Goal: Leave review/rating: Leave review/rating

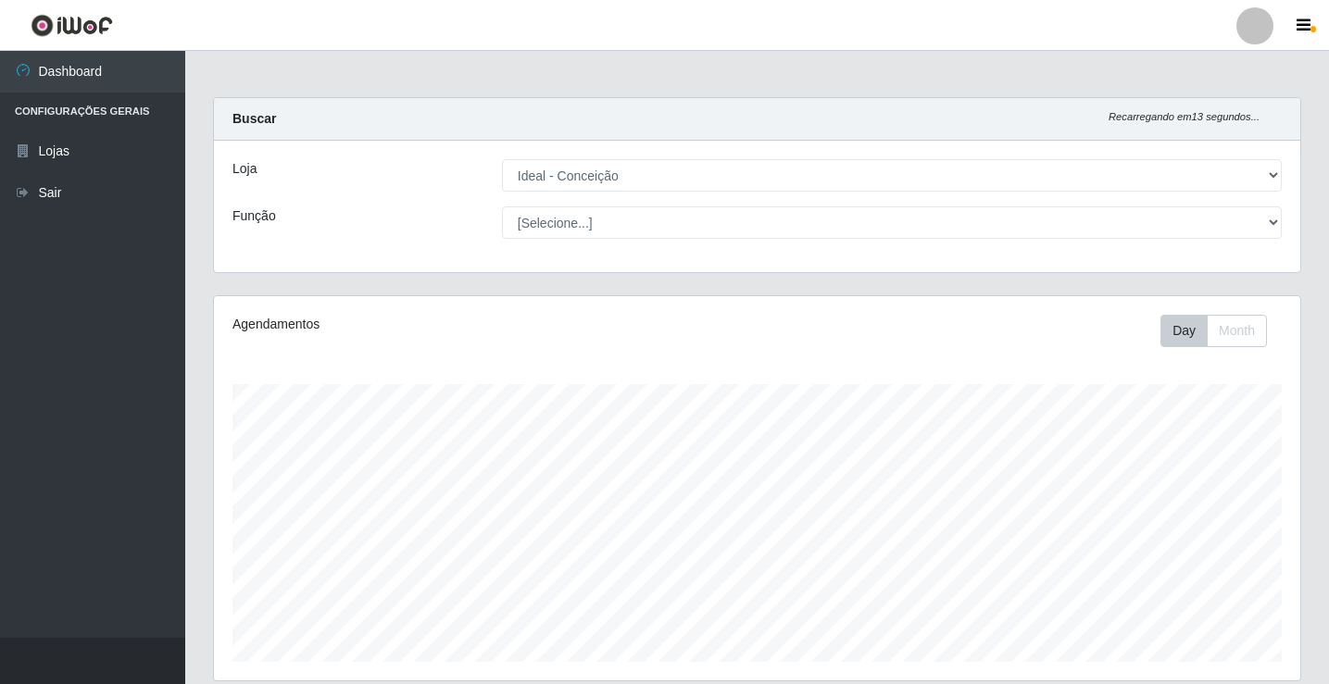
select select "231"
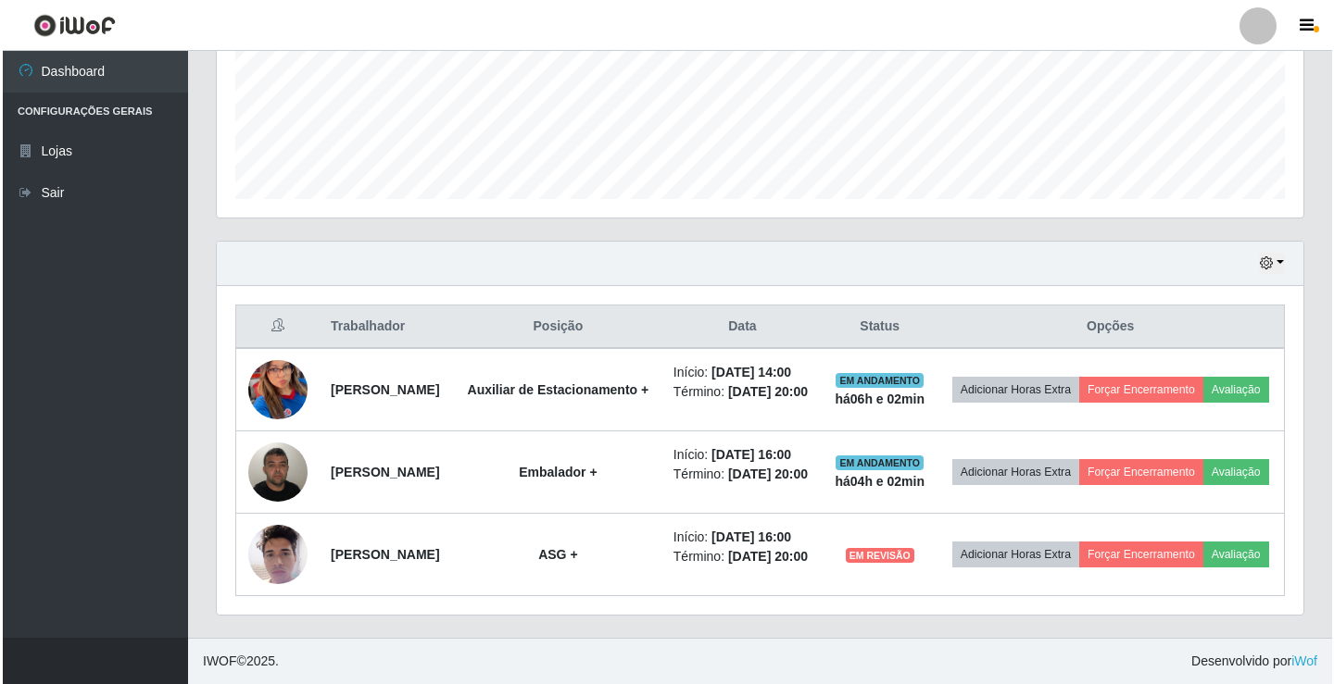
scroll to position [384, 1086]
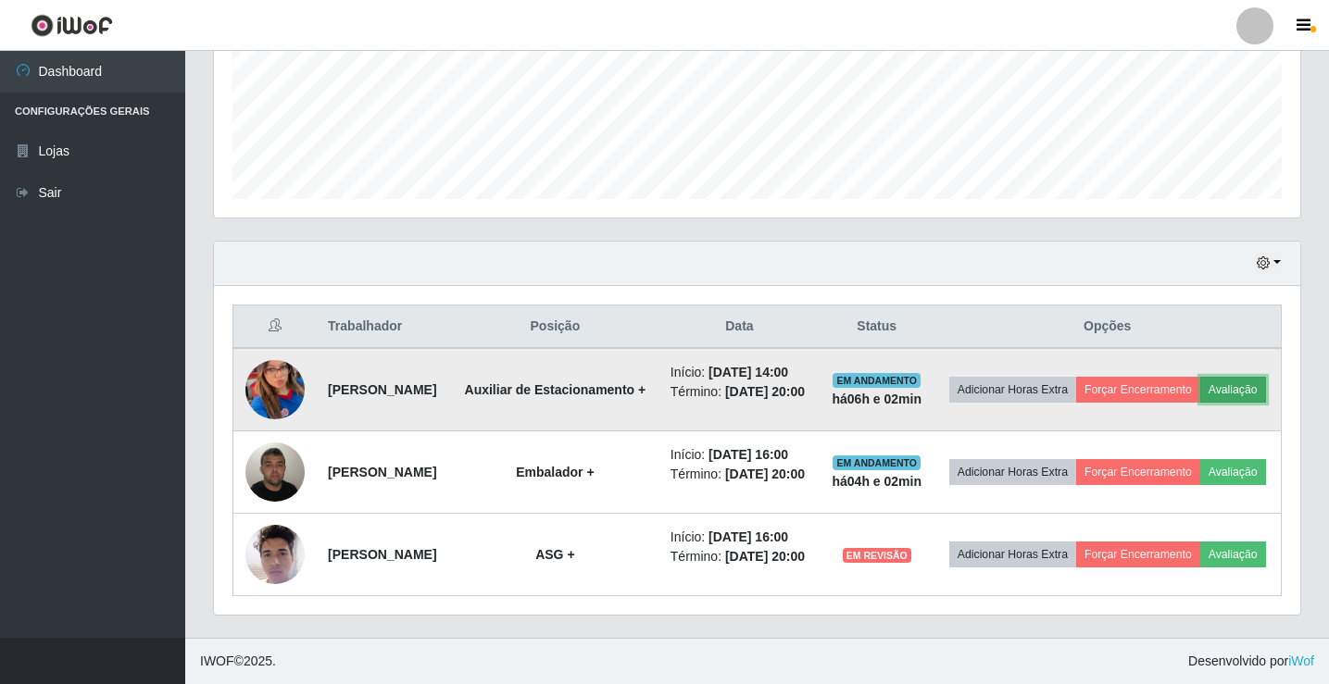
click at [1200, 377] on button "Avaliação" at bounding box center [1233, 390] width 66 height 26
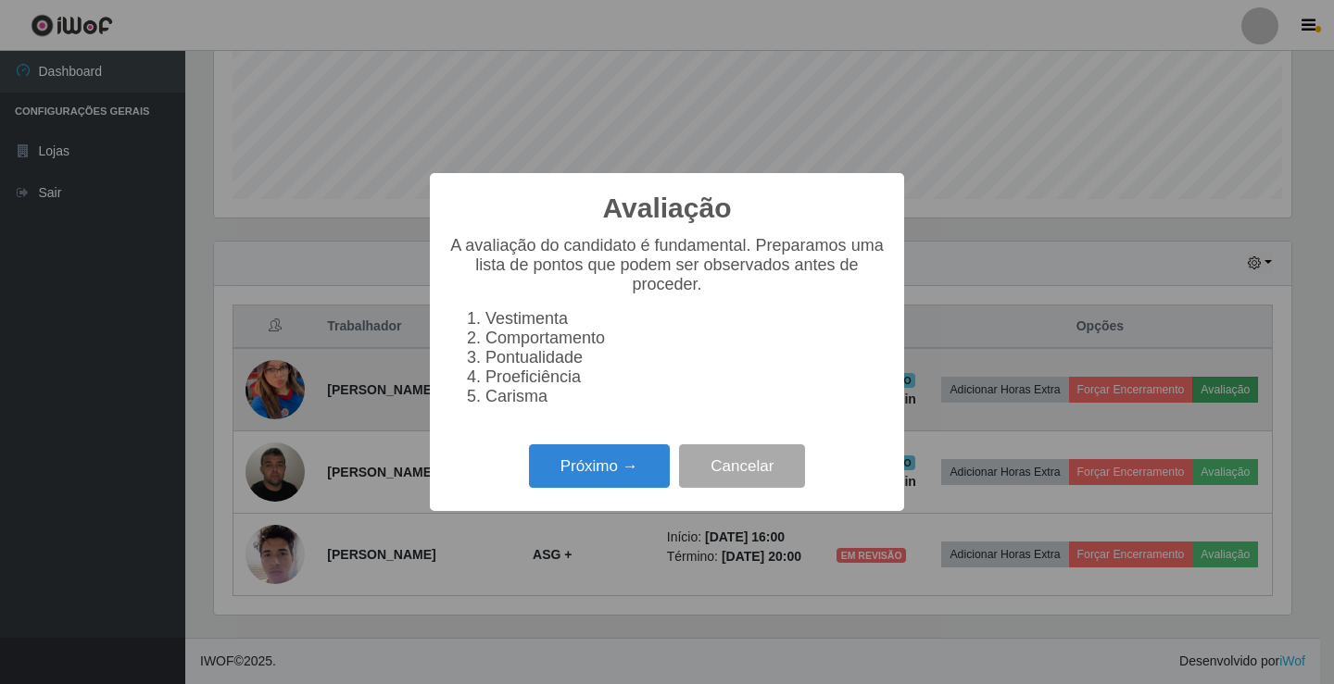
scroll to position [384, 1077]
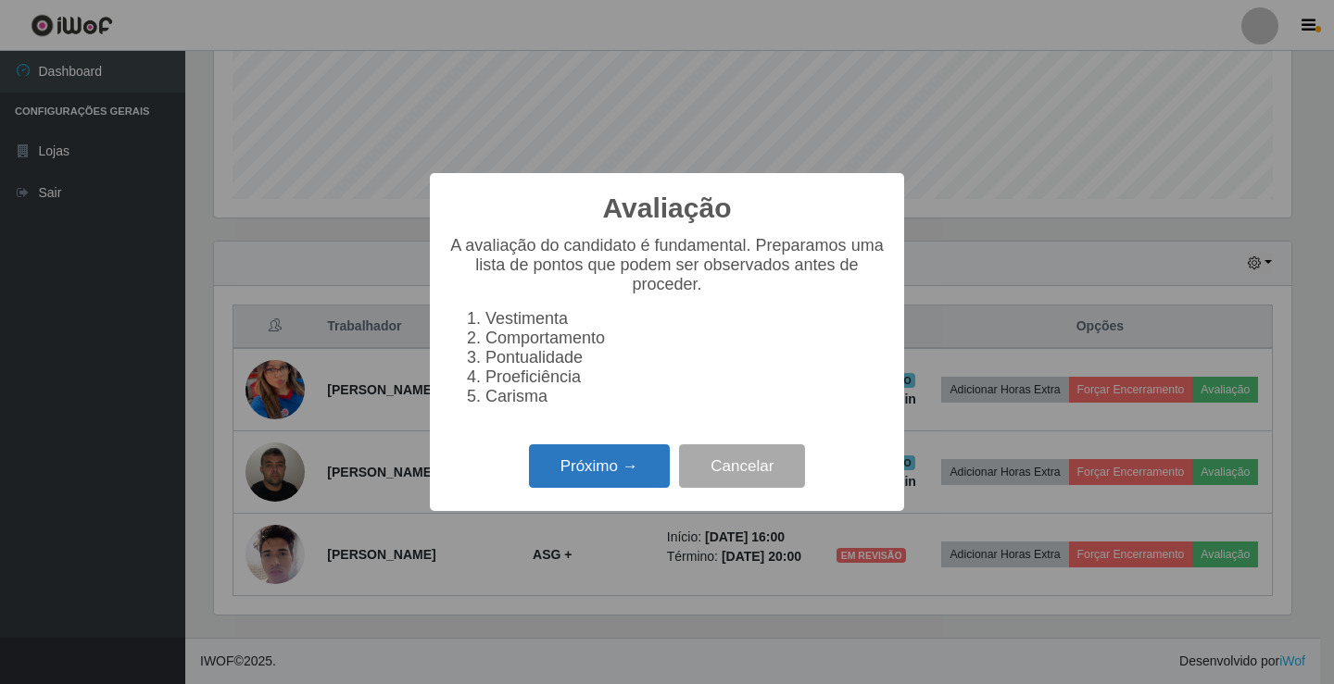
click at [614, 468] on button "Próximo →" at bounding box center [599, 467] width 141 height 44
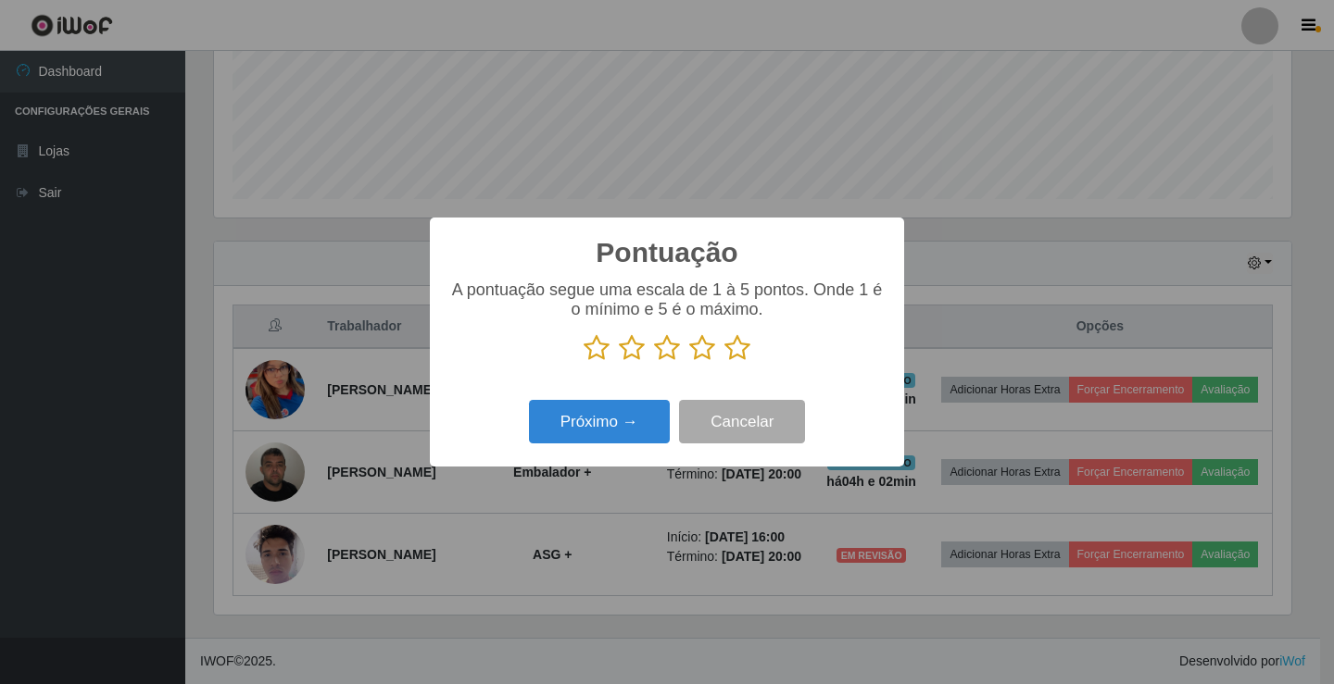
click at [732, 344] on icon at bounding box center [737, 348] width 26 height 28
click at [724, 362] on input "radio" at bounding box center [724, 362] width 0 height 0
click at [567, 412] on button "Próximo →" at bounding box center [599, 422] width 141 height 44
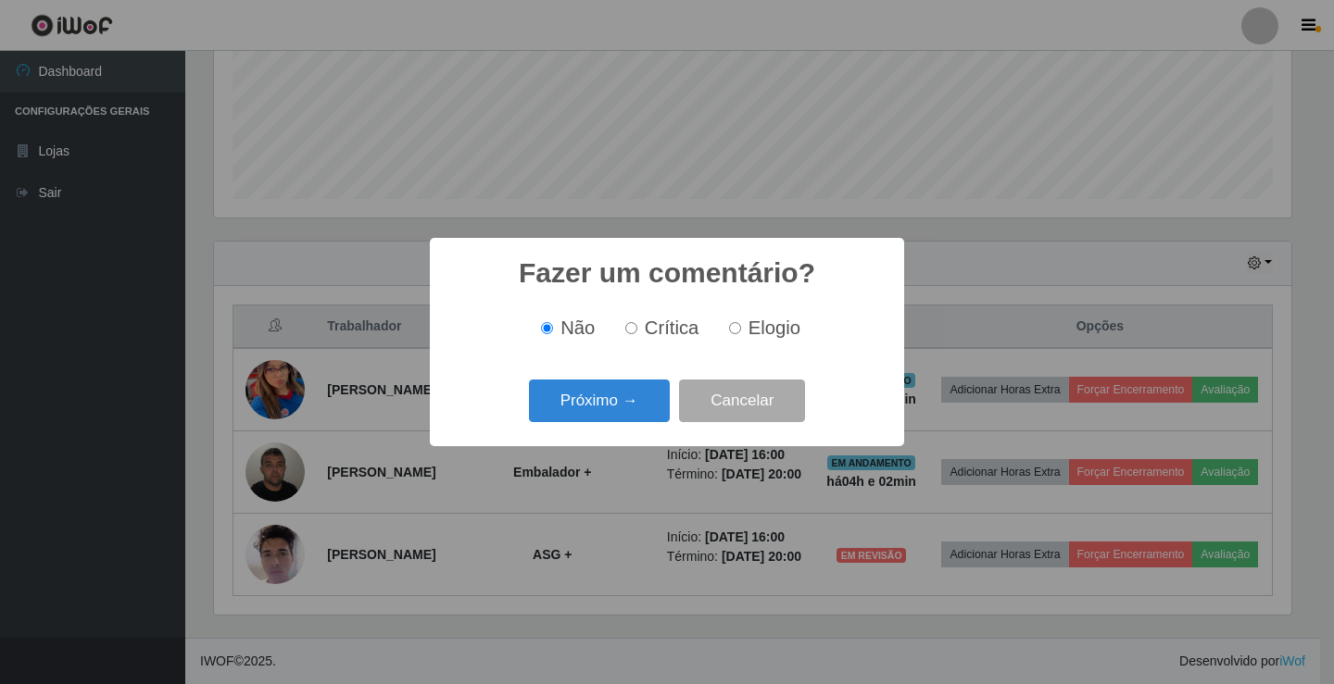
click at [567, 412] on button "Próximo →" at bounding box center [599, 402] width 141 height 44
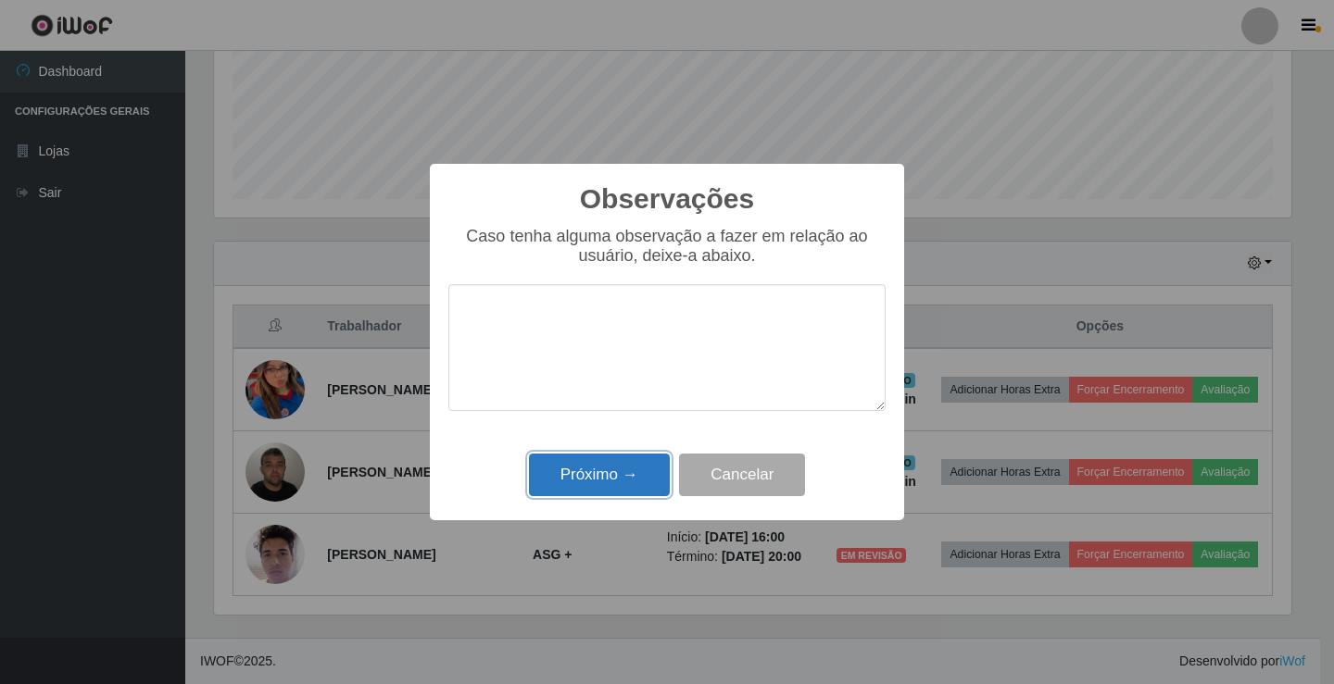
click at [537, 485] on button "Próximo →" at bounding box center [599, 476] width 141 height 44
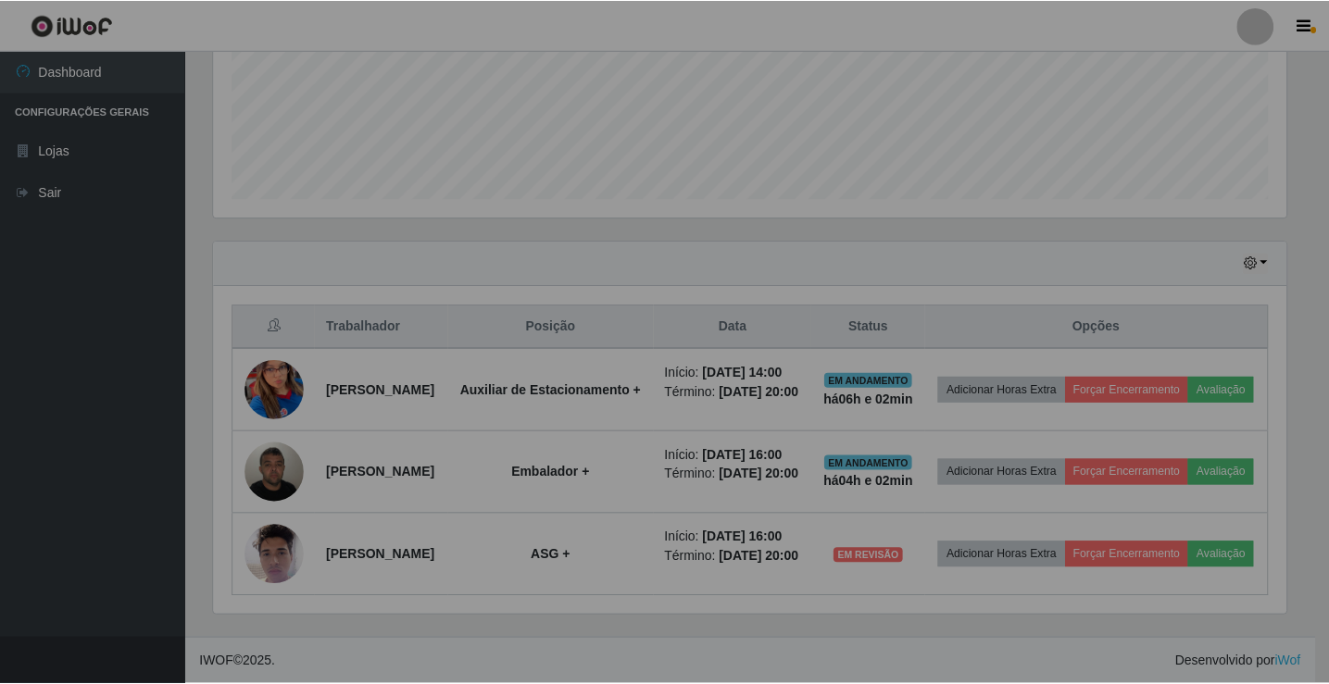
scroll to position [384, 1086]
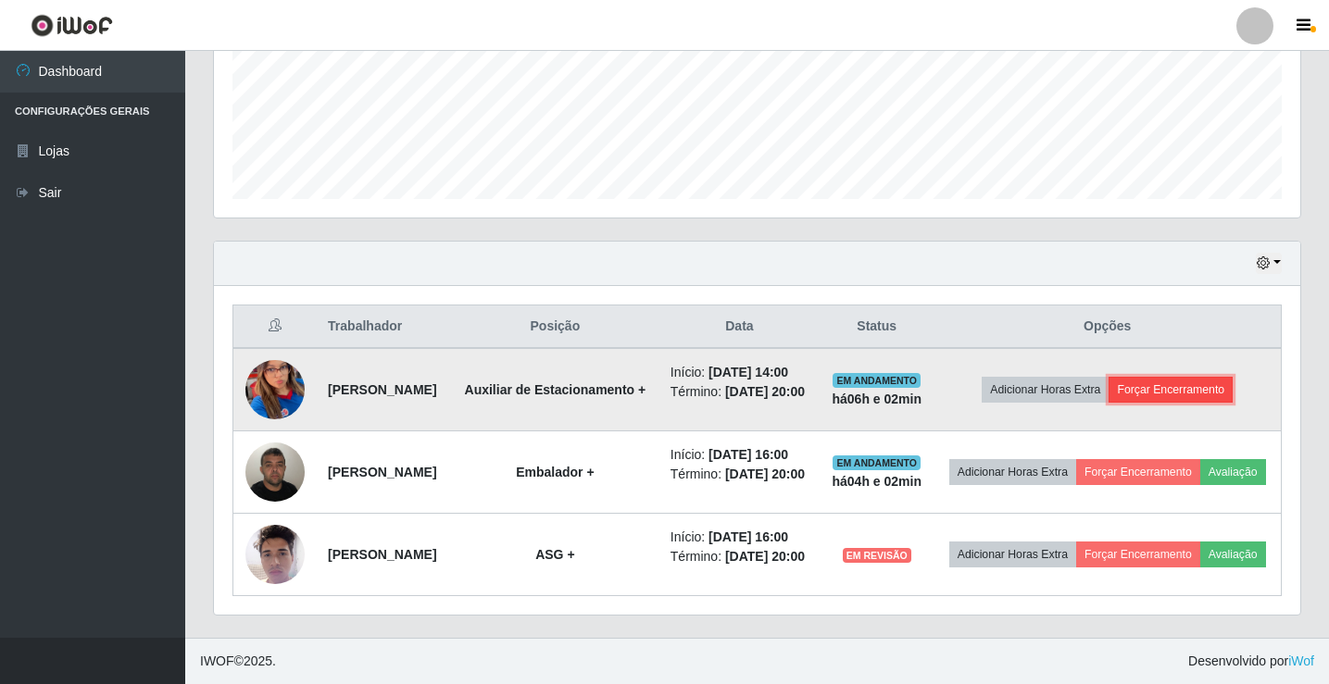
click at [1163, 377] on button "Forçar Encerramento" at bounding box center [1171, 390] width 124 height 26
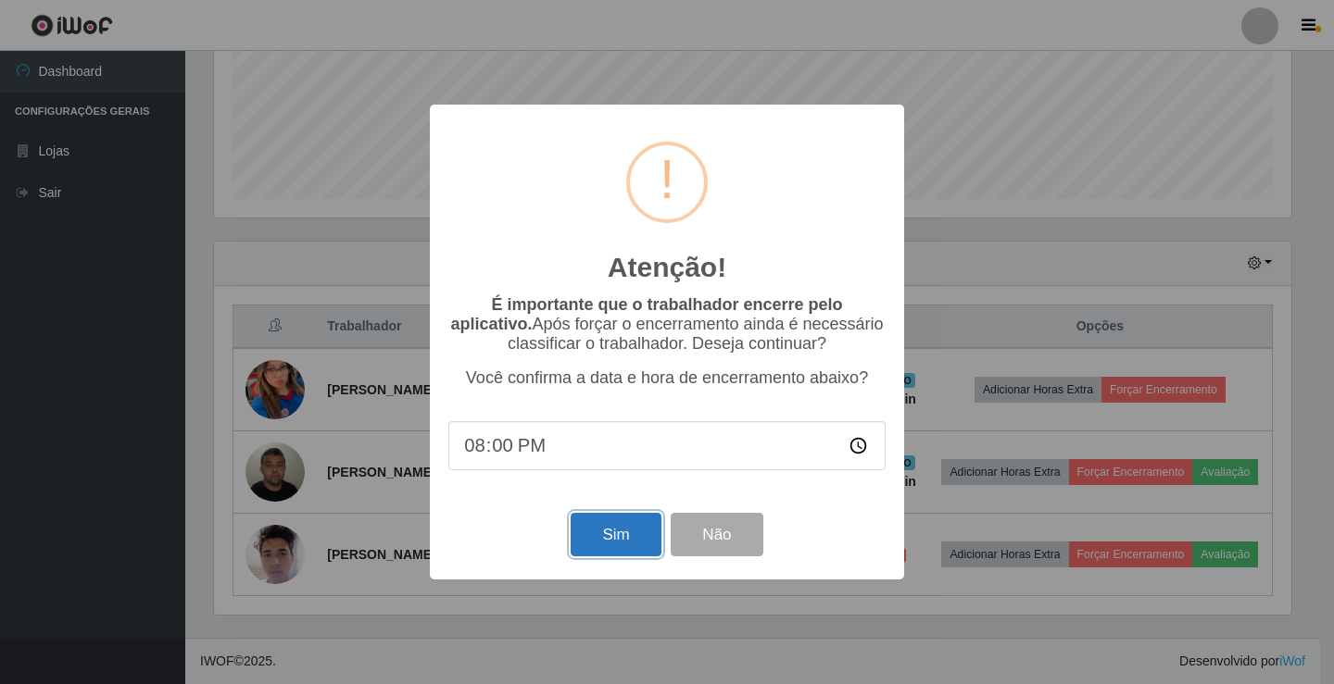
click at [608, 539] on button "Sim" at bounding box center [615, 535] width 90 height 44
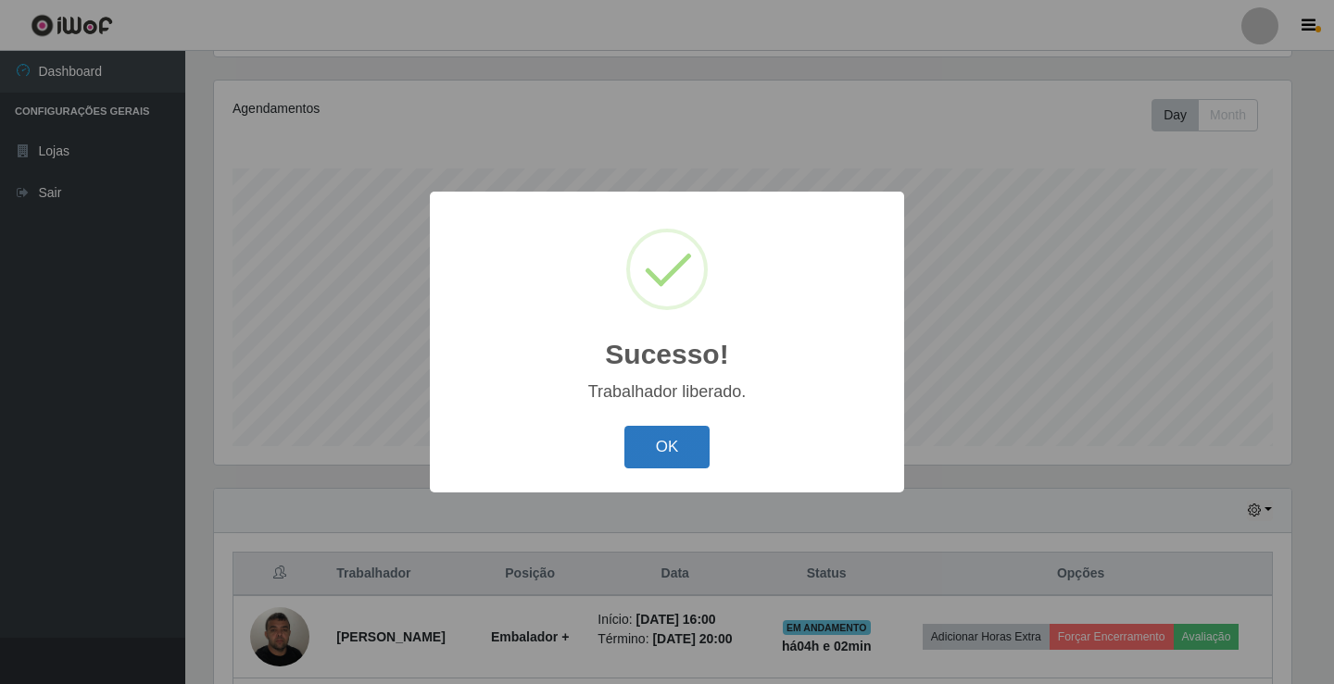
click at [652, 438] on button "OK" at bounding box center [667, 448] width 86 height 44
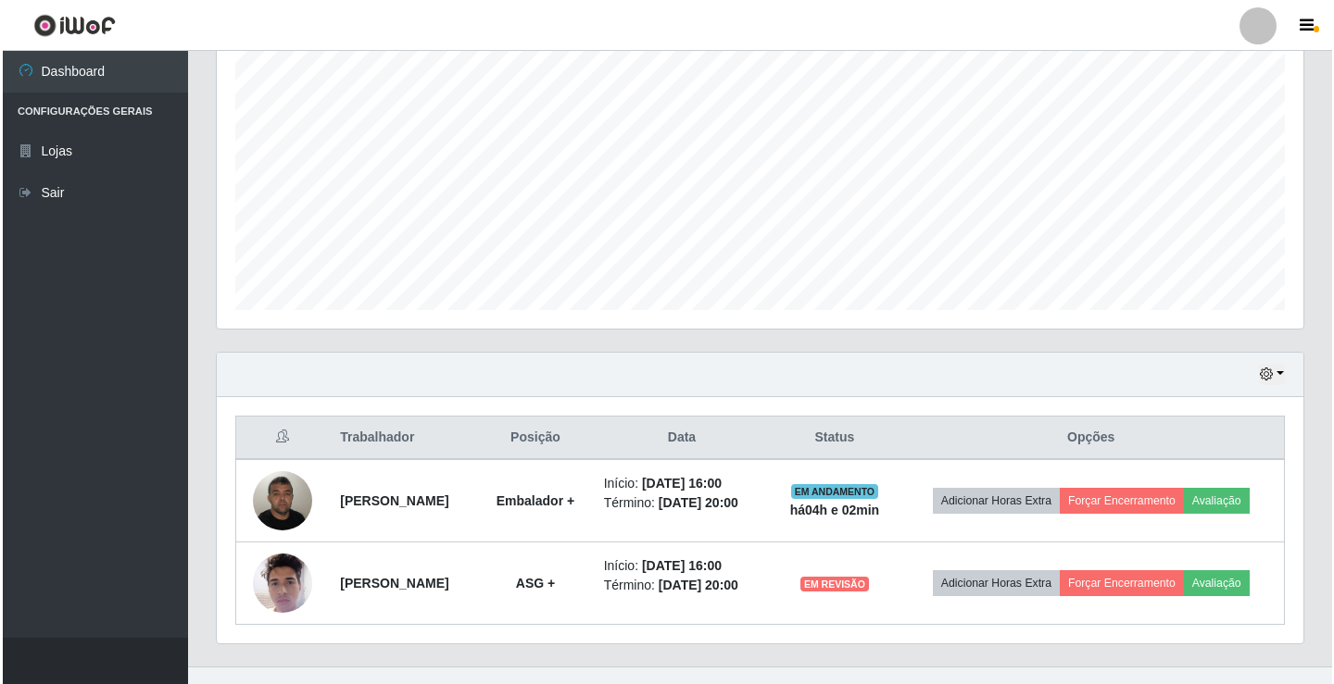
scroll to position [381, 0]
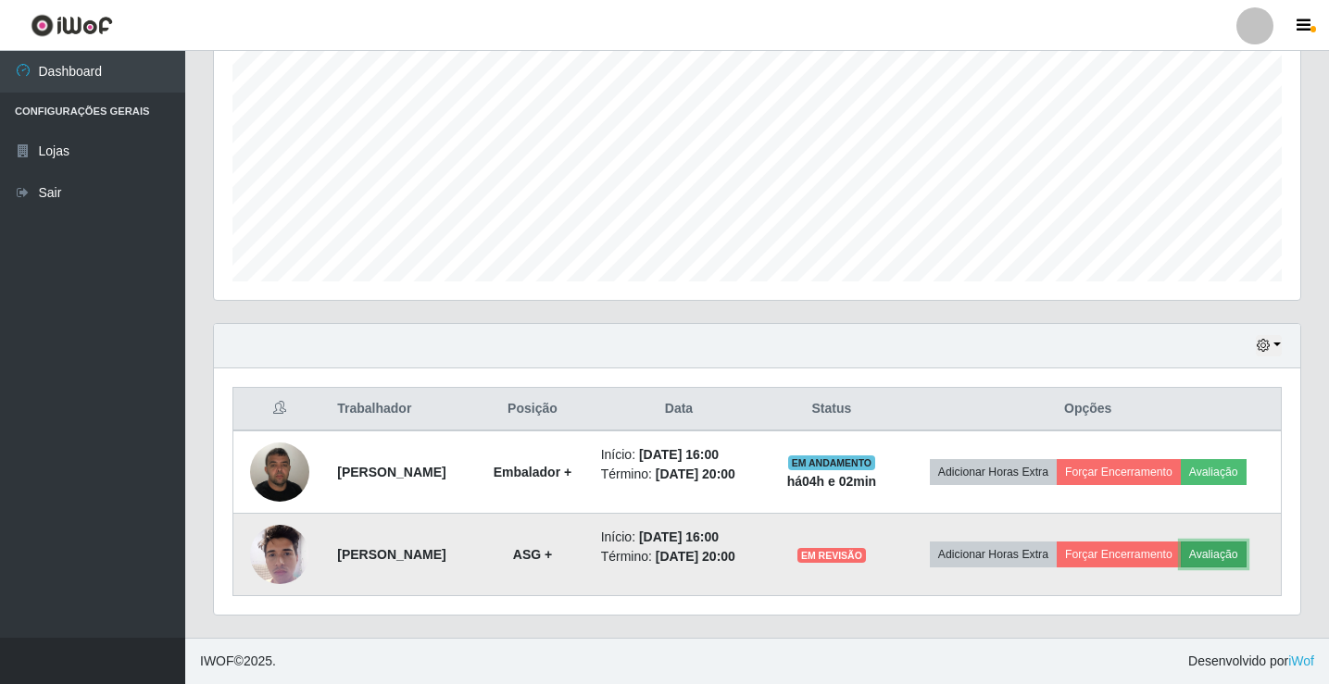
click at [1239, 549] on button "Avaliação" at bounding box center [1214, 555] width 66 height 26
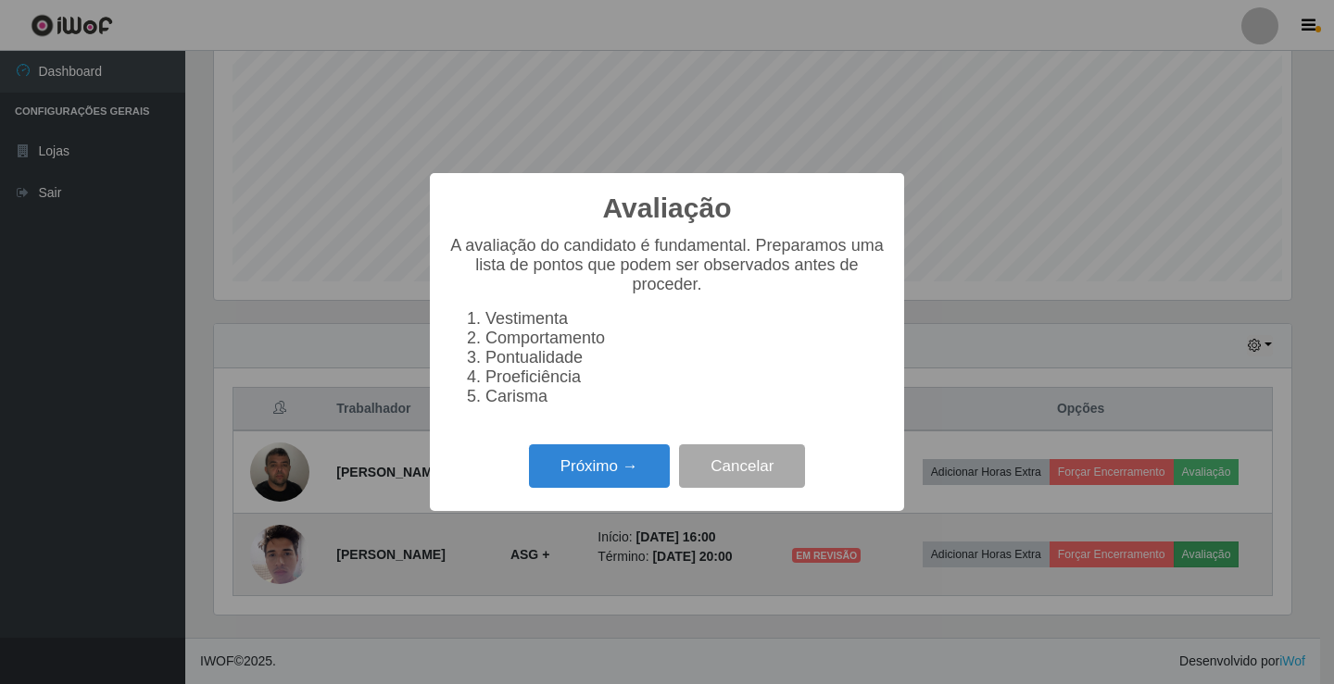
scroll to position [384, 1077]
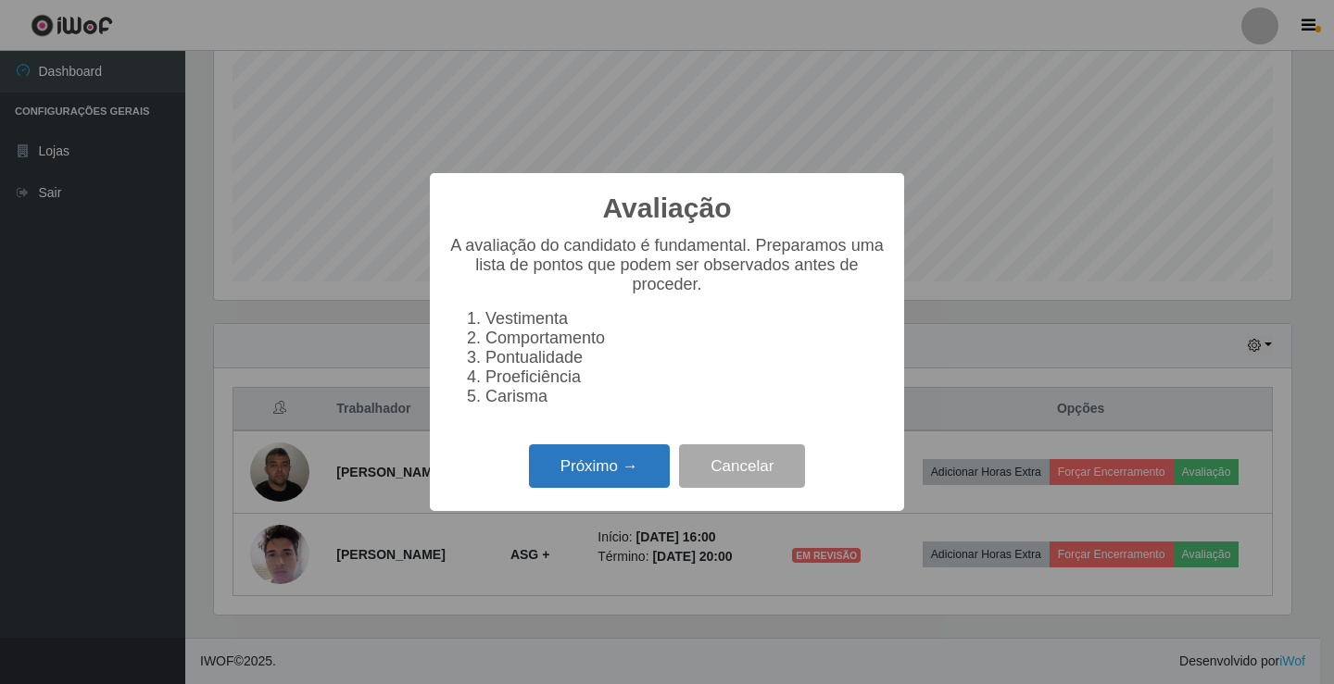
click at [620, 486] on button "Próximo →" at bounding box center [599, 467] width 141 height 44
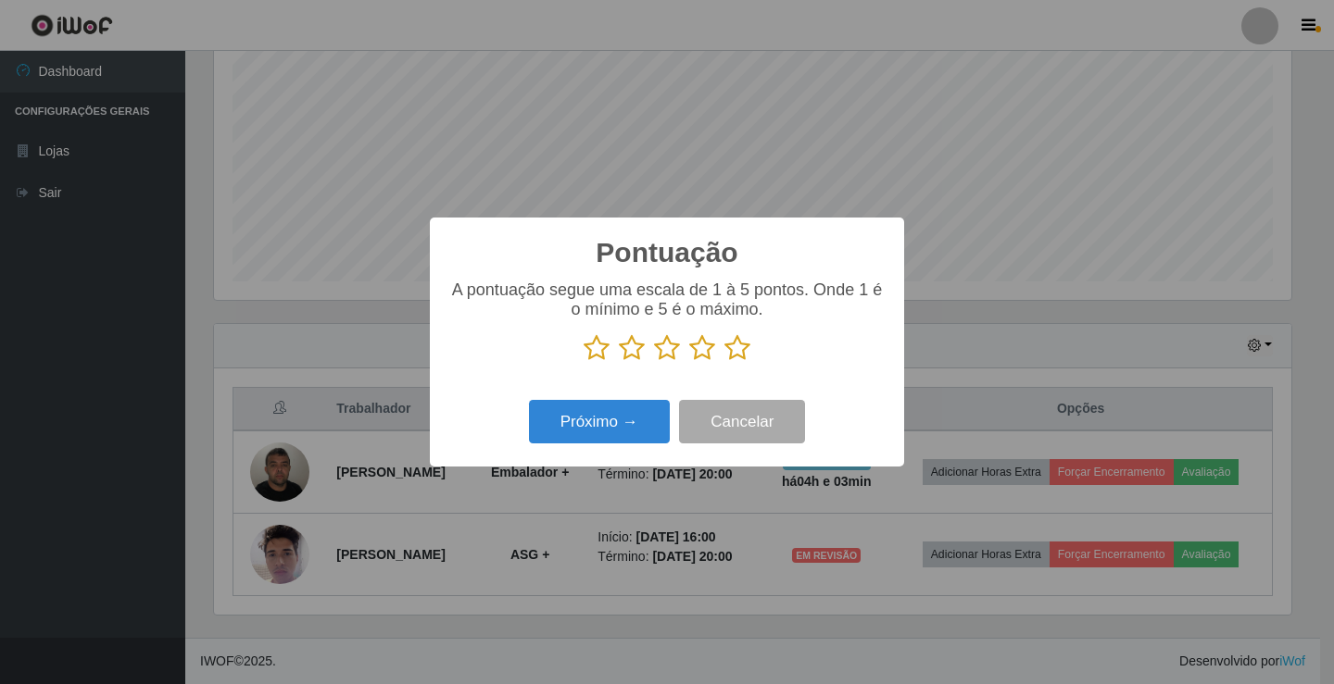
click at [734, 342] on icon at bounding box center [737, 348] width 26 height 28
click at [724, 362] on input "radio" at bounding box center [724, 362] width 0 height 0
click at [569, 430] on button "Próximo →" at bounding box center [599, 422] width 141 height 44
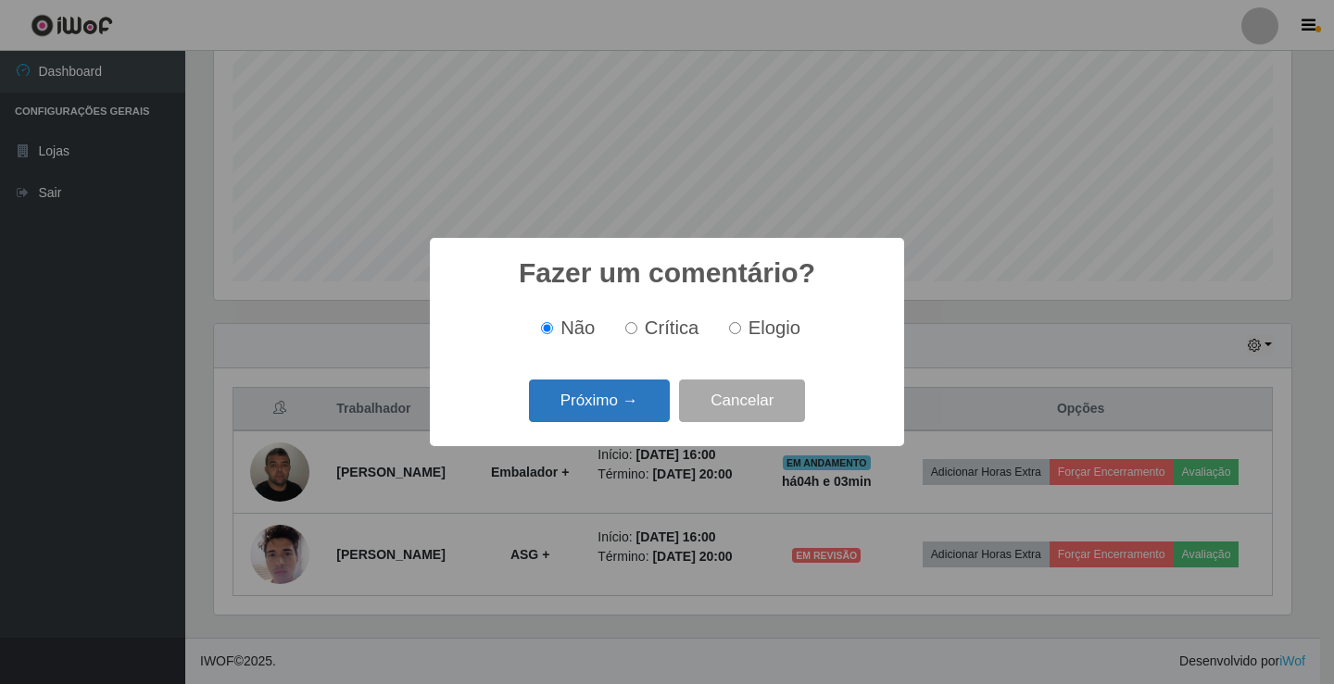
click at [570, 417] on button "Próximo →" at bounding box center [599, 402] width 141 height 44
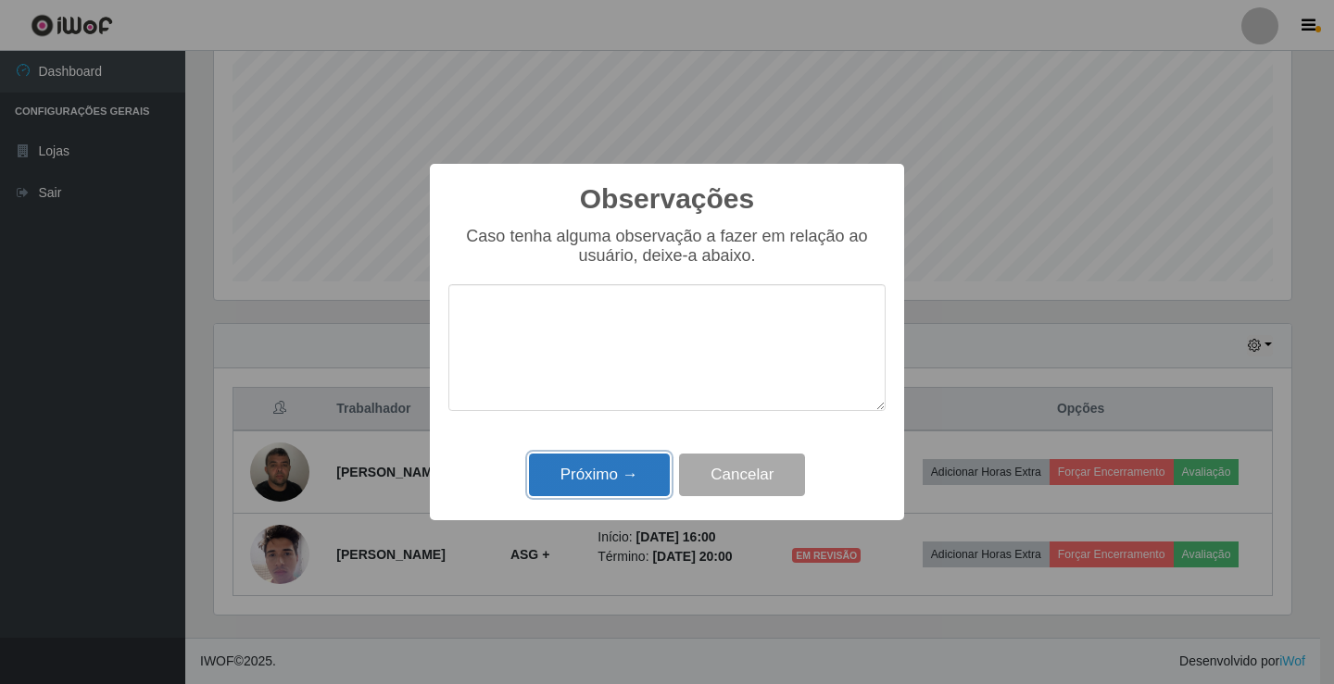
click at [564, 483] on button "Próximo →" at bounding box center [599, 476] width 141 height 44
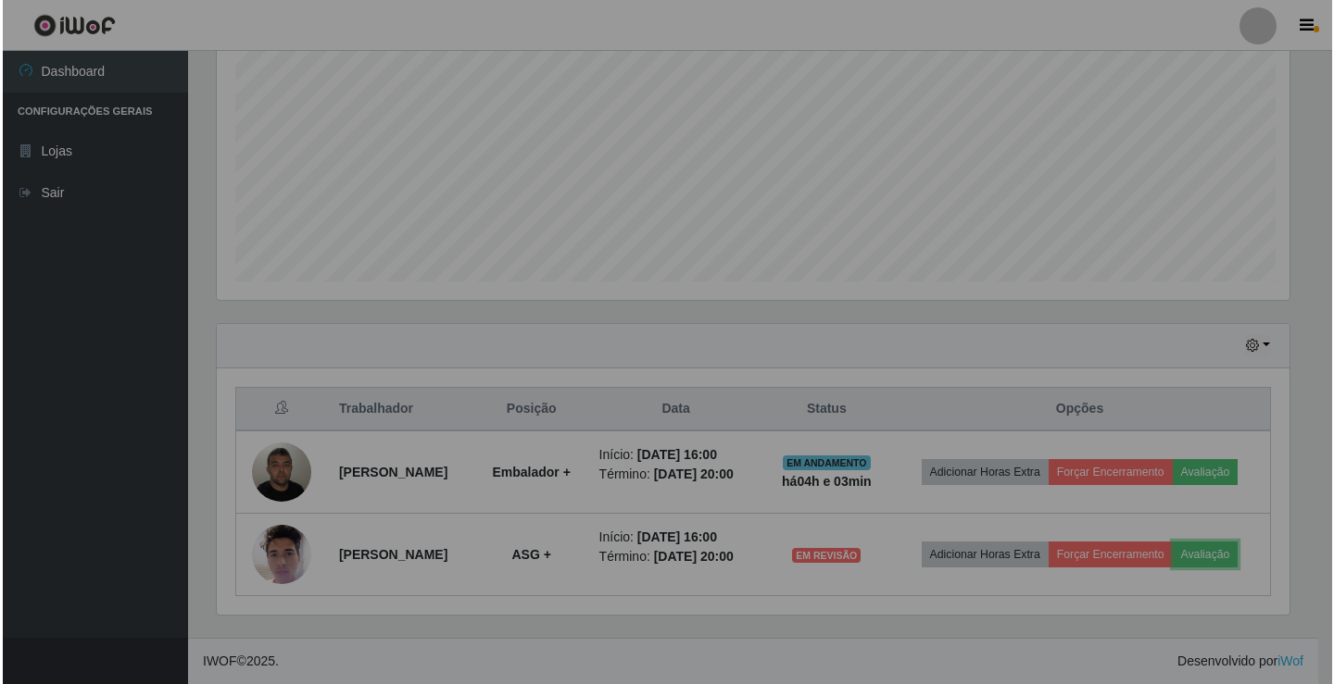
scroll to position [384, 1086]
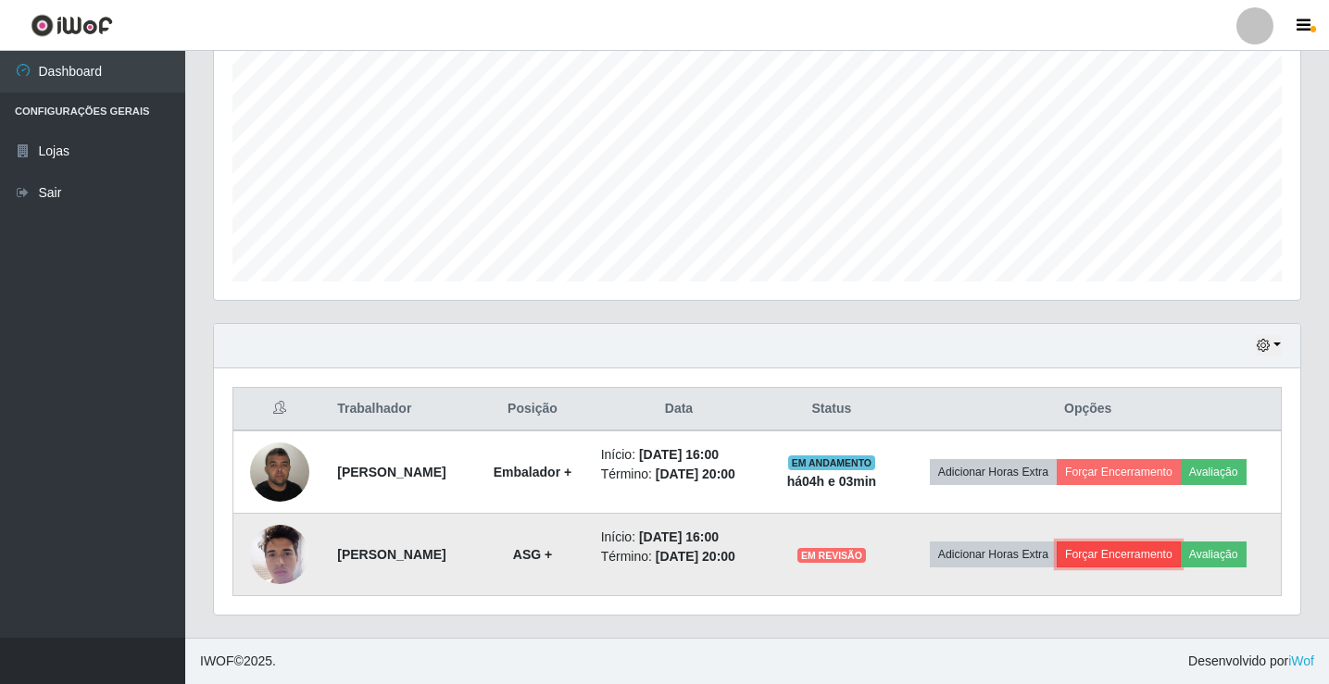
click at [1111, 559] on button "Forçar Encerramento" at bounding box center [1119, 555] width 124 height 26
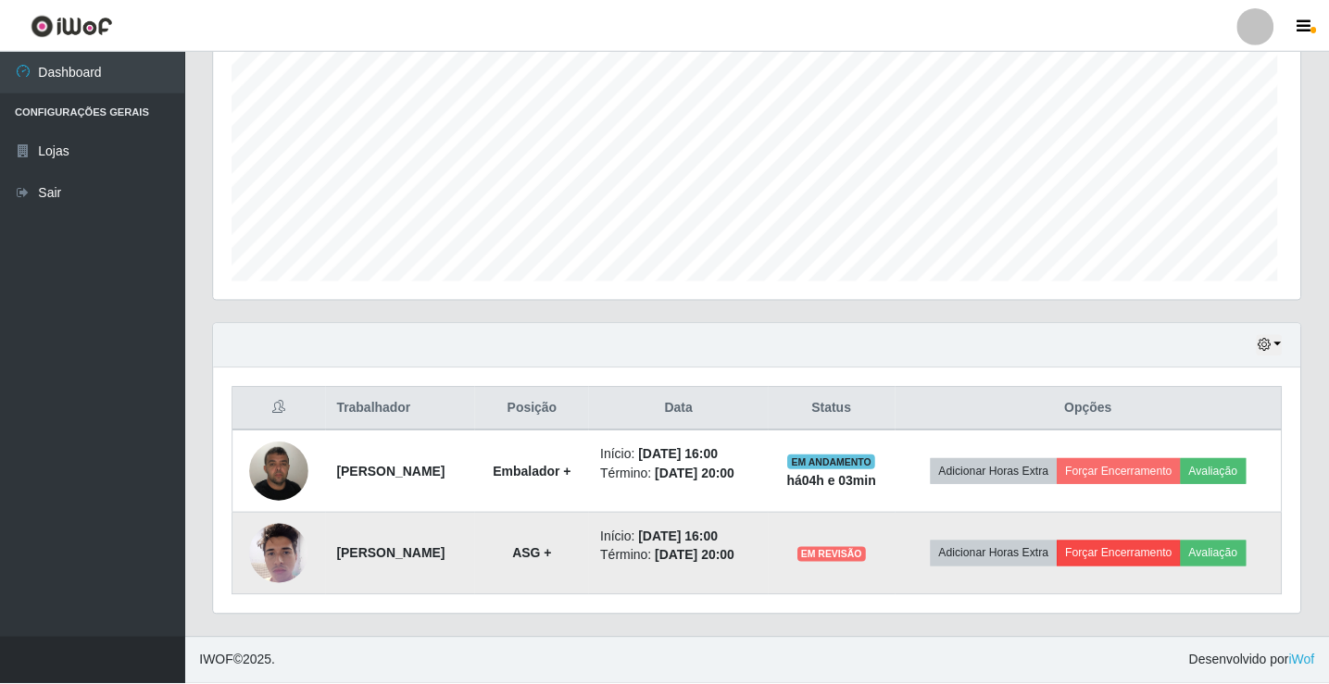
scroll to position [384, 1077]
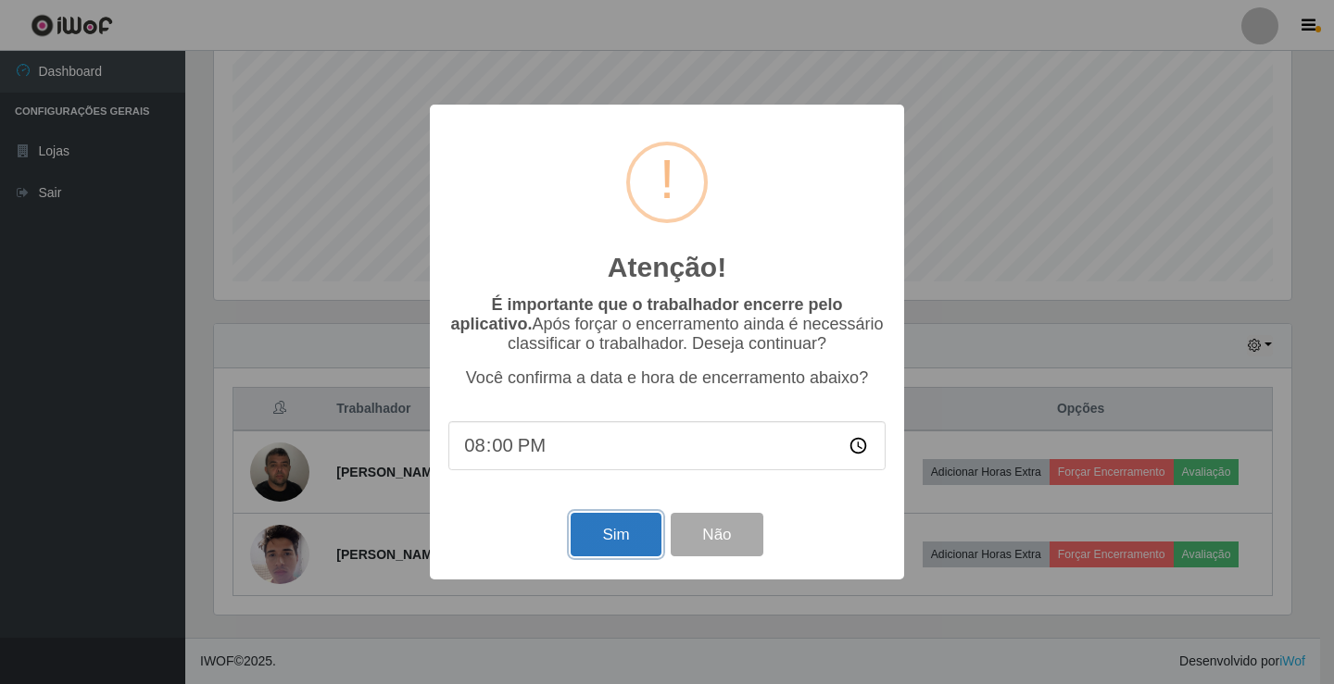
click at [622, 544] on button "Sim" at bounding box center [615, 535] width 90 height 44
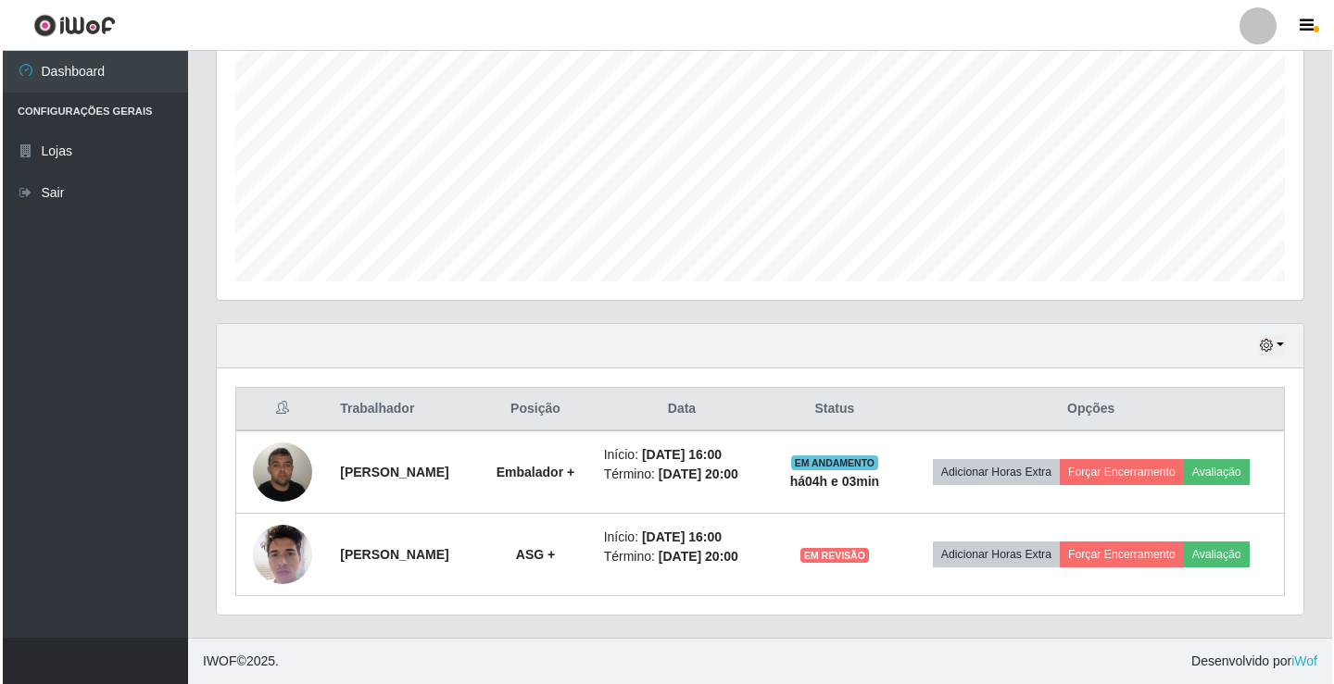
scroll to position [0, 0]
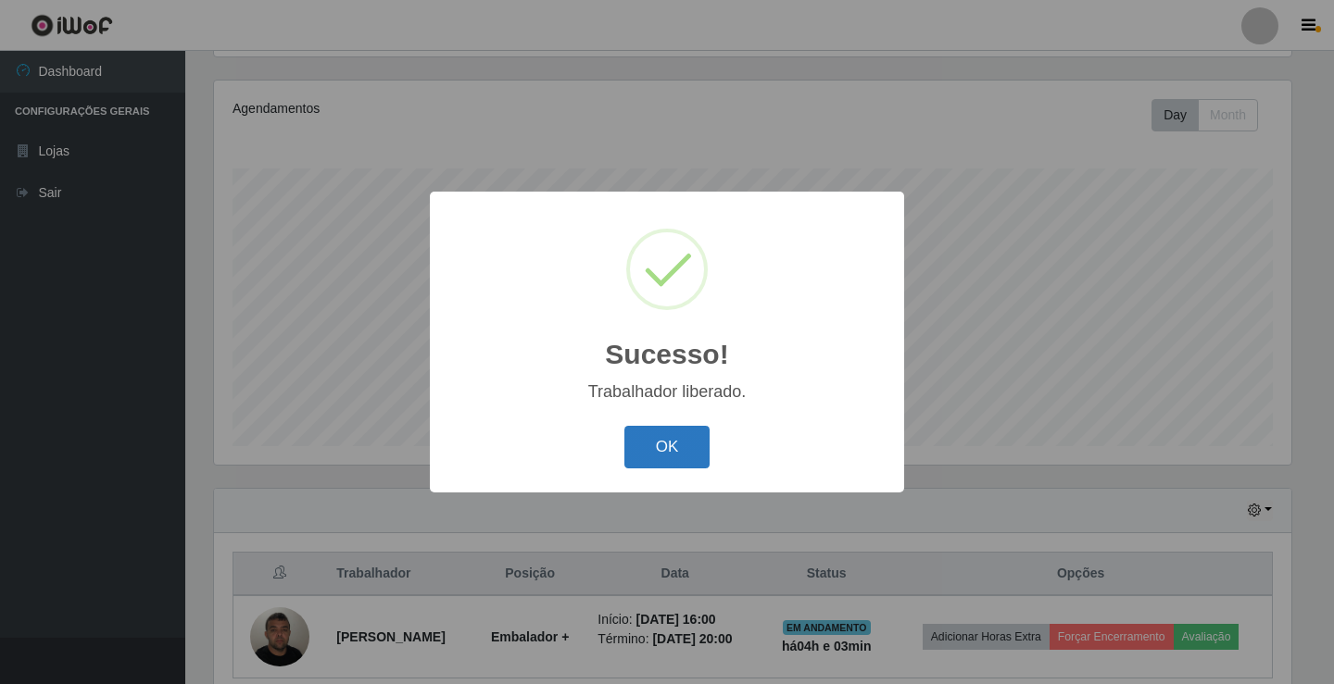
click at [671, 455] on button "OK" at bounding box center [667, 448] width 86 height 44
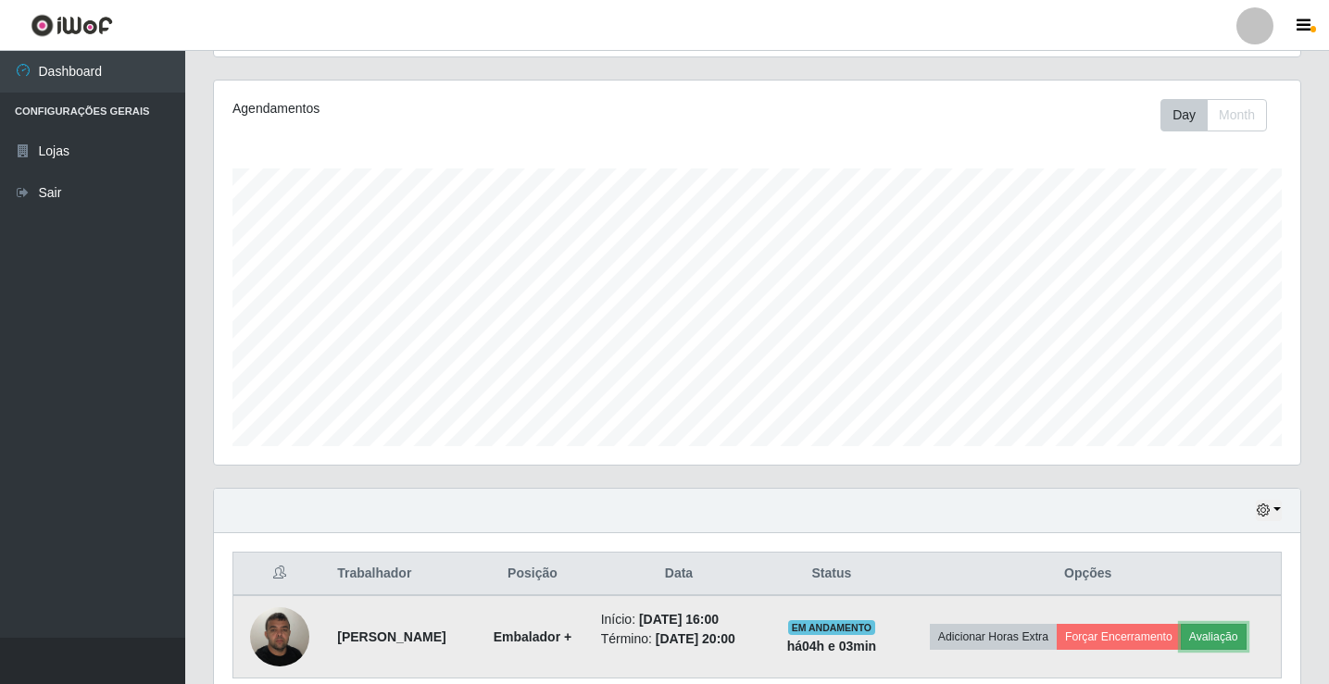
click at [1247, 639] on button "Avaliação" at bounding box center [1214, 637] width 66 height 26
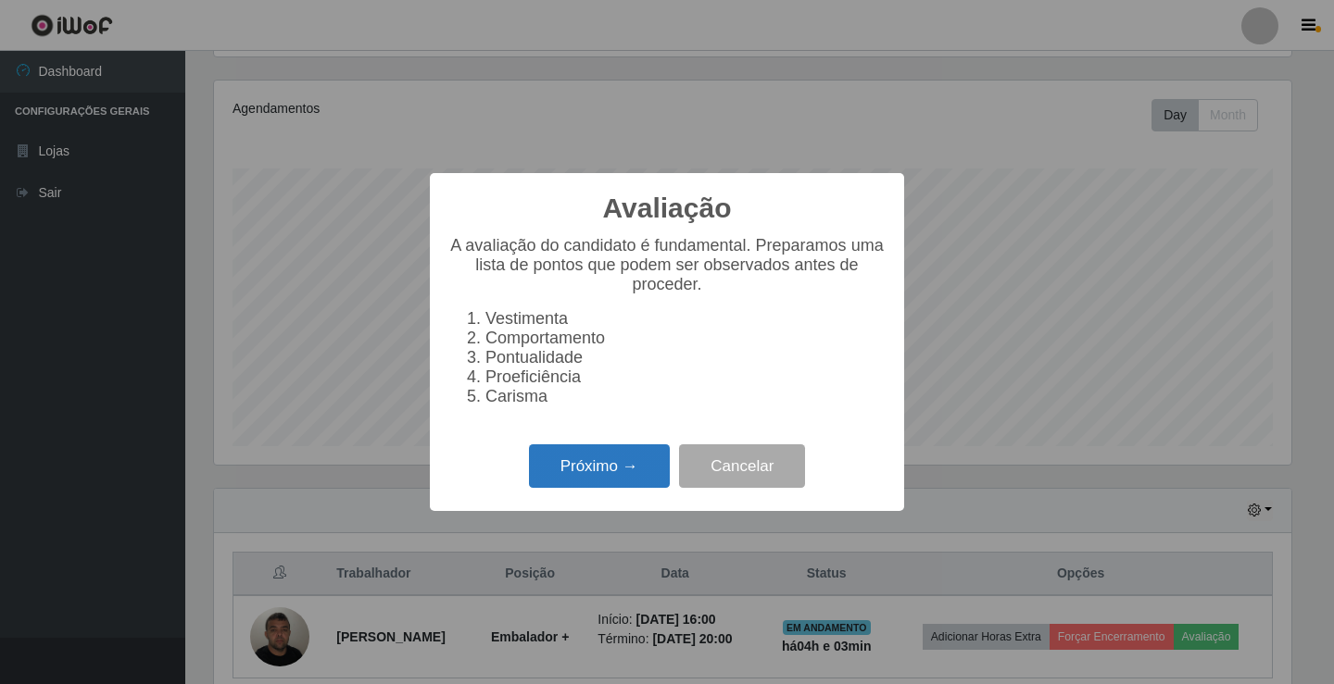
click at [550, 488] on button "Próximo →" at bounding box center [599, 467] width 141 height 44
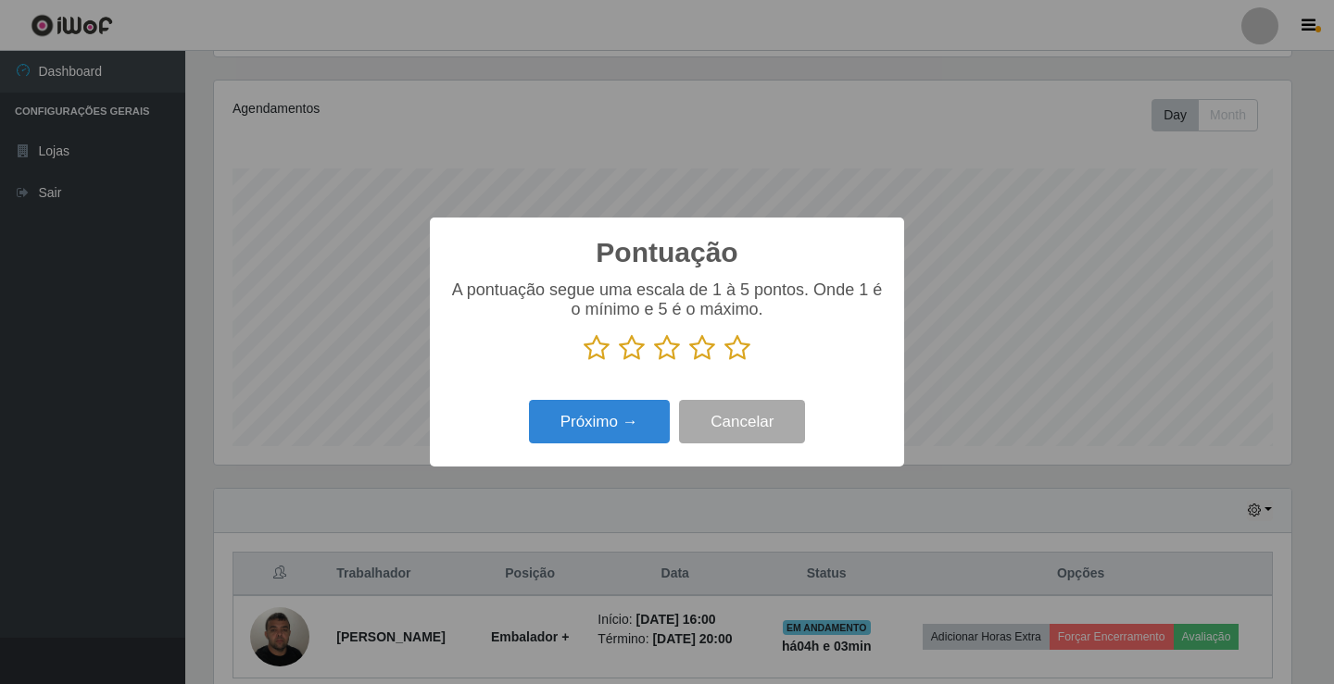
click at [738, 355] on icon at bounding box center [737, 348] width 26 height 28
click at [724, 362] on input "radio" at bounding box center [724, 362] width 0 height 0
click at [629, 407] on button "Próximo →" at bounding box center [599, 422] width 141 height 44
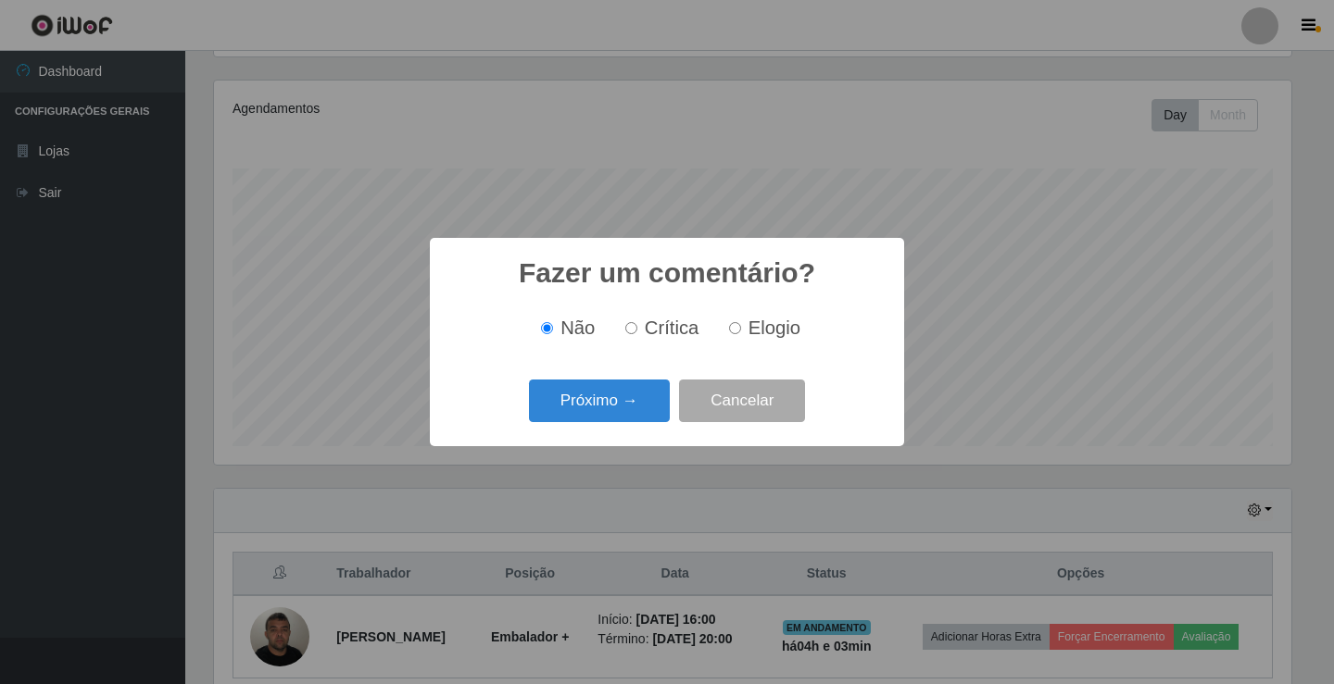
click at [629, 407] on button "Próximo →" at bounding box center [599, 402] width 141 height 44
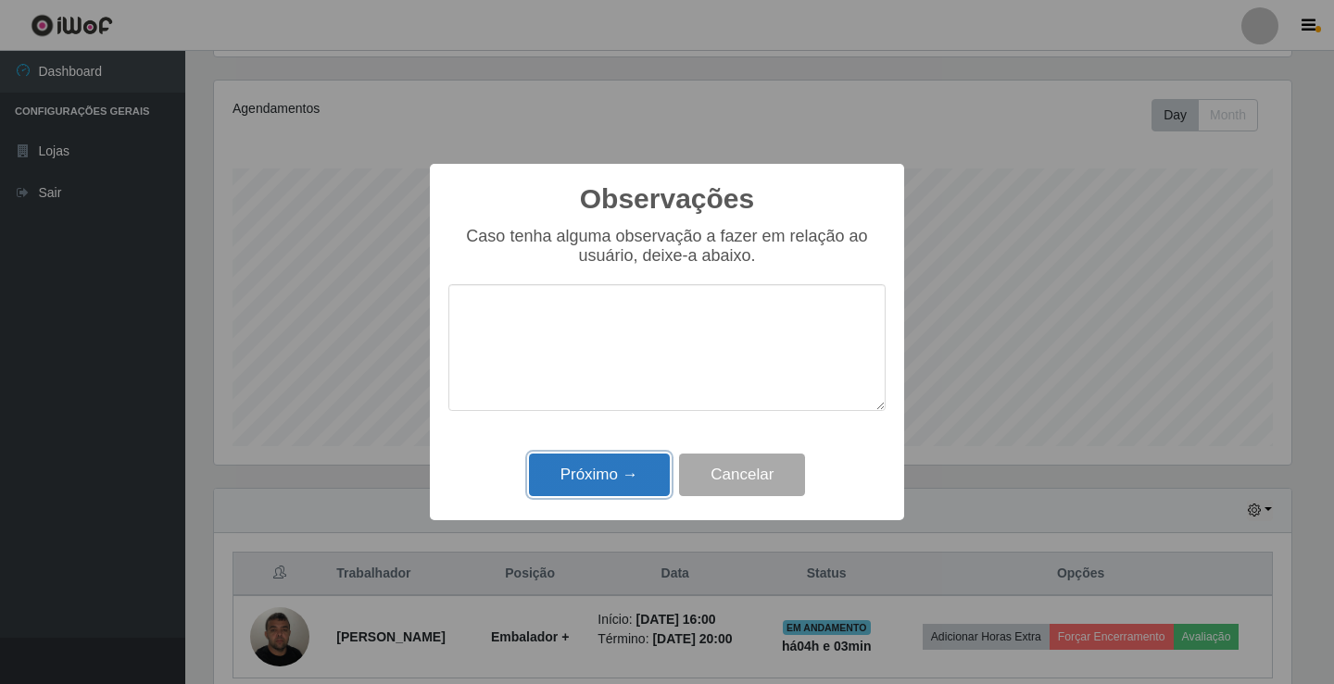
click at [600, 473] on button "Próximo →" at bounding box center [599, 476] width 141 height 44
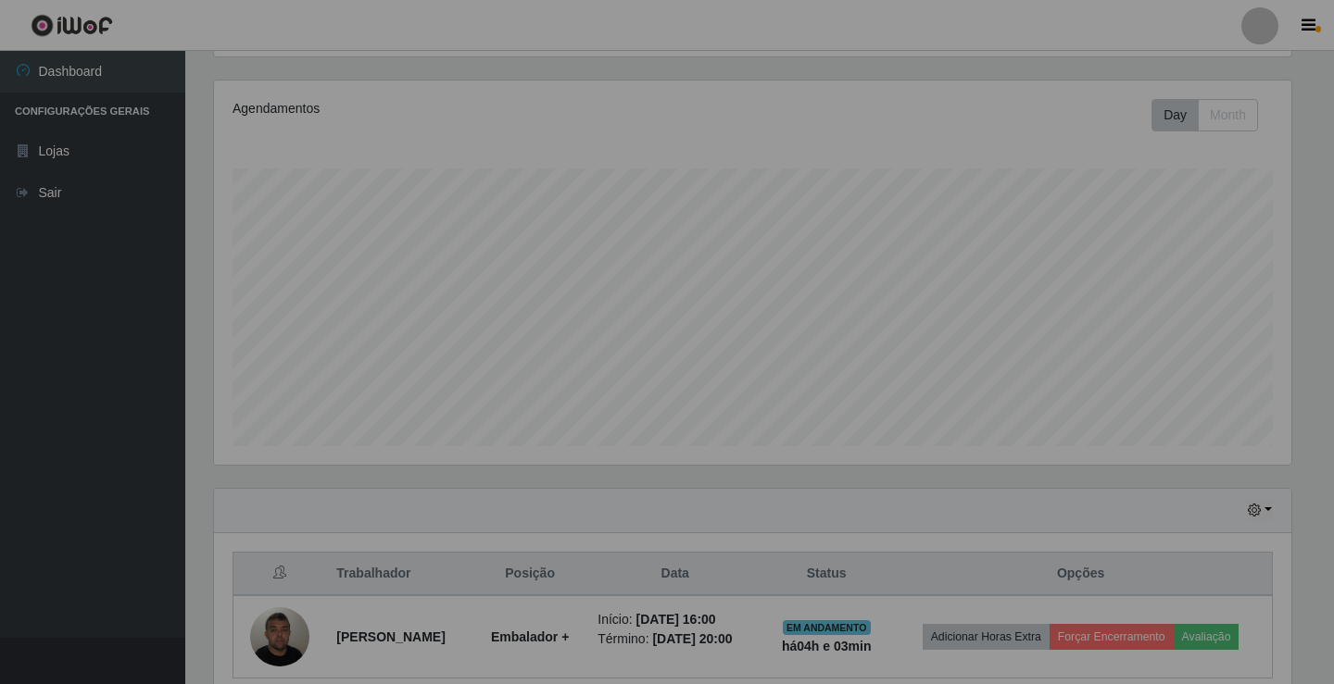
scroll to position [384, 1086]
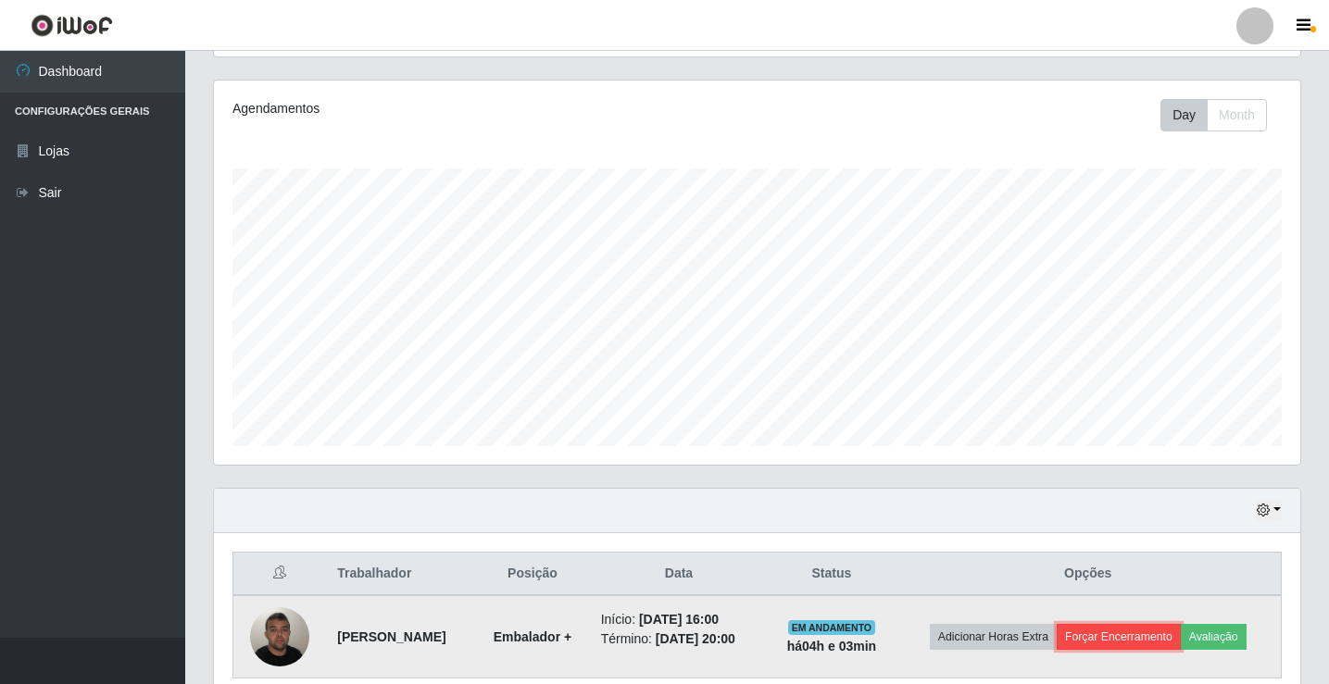
click at [1095, 632] on button "Forçar Encerramento" at bounding box center [1119, 637] width 124 height 26
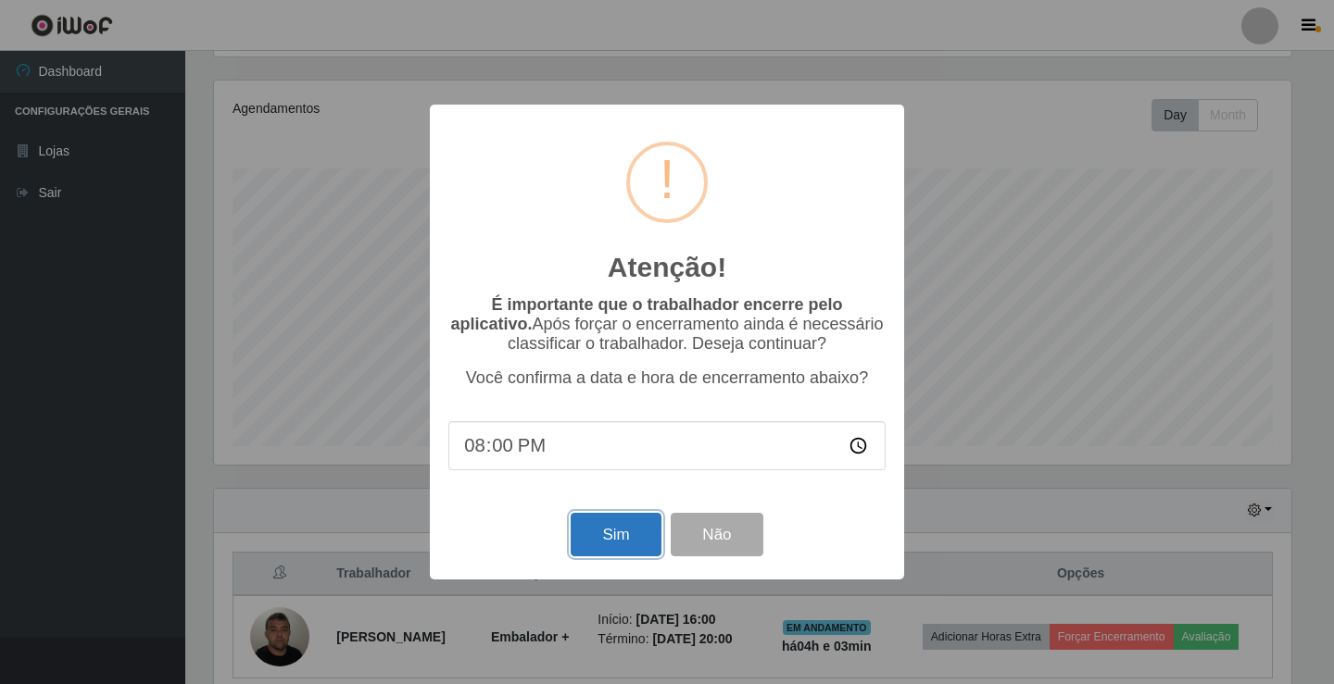
click at [623, 545] on button "Sim" at bounding box center [615, 535] width 90 height 44
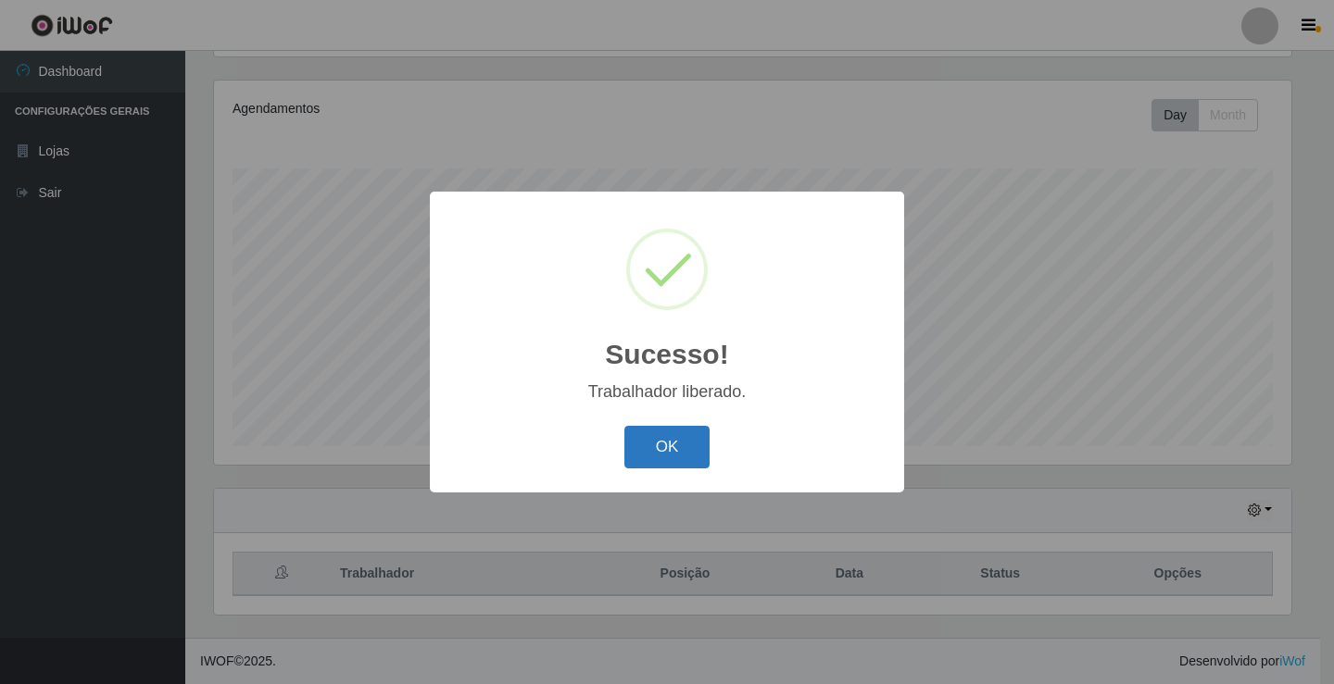
click at [657, 445] on button "OK" at bounding box center [667, 448] width 86 height 44
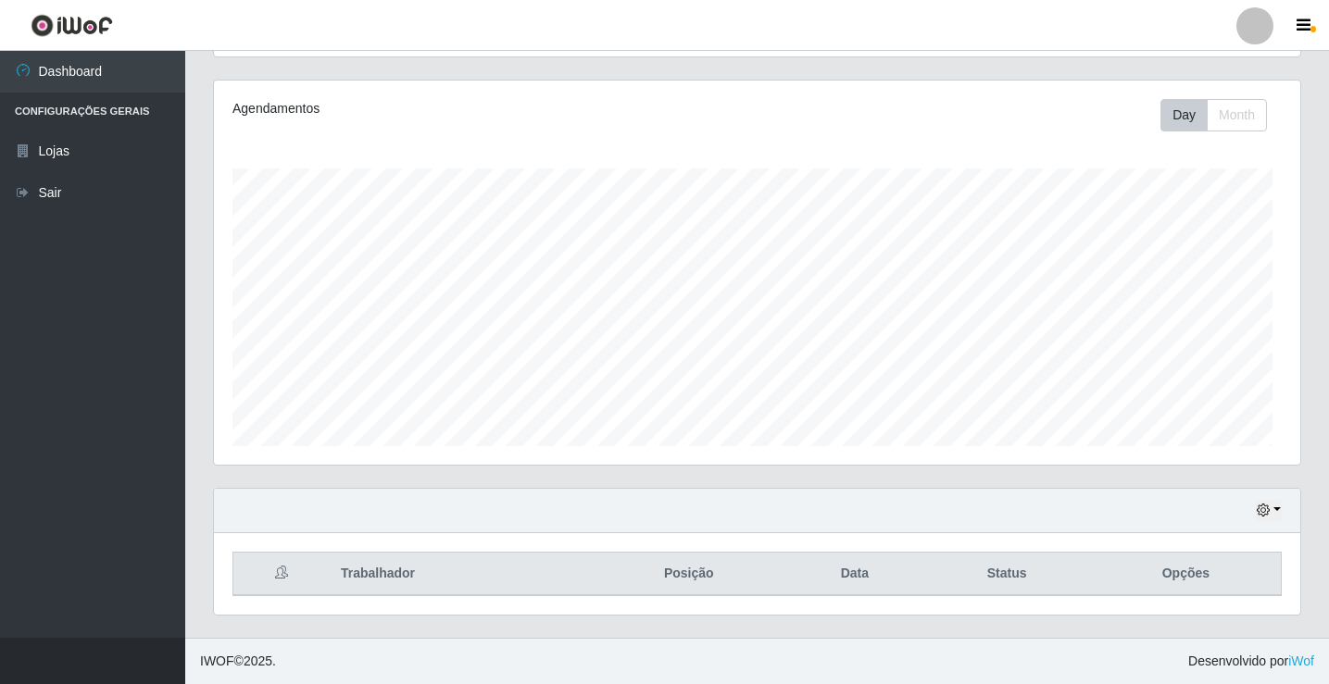
scroll to position [925711, 925009]
